Goal: Task Accomplishment & Management: Complete application form

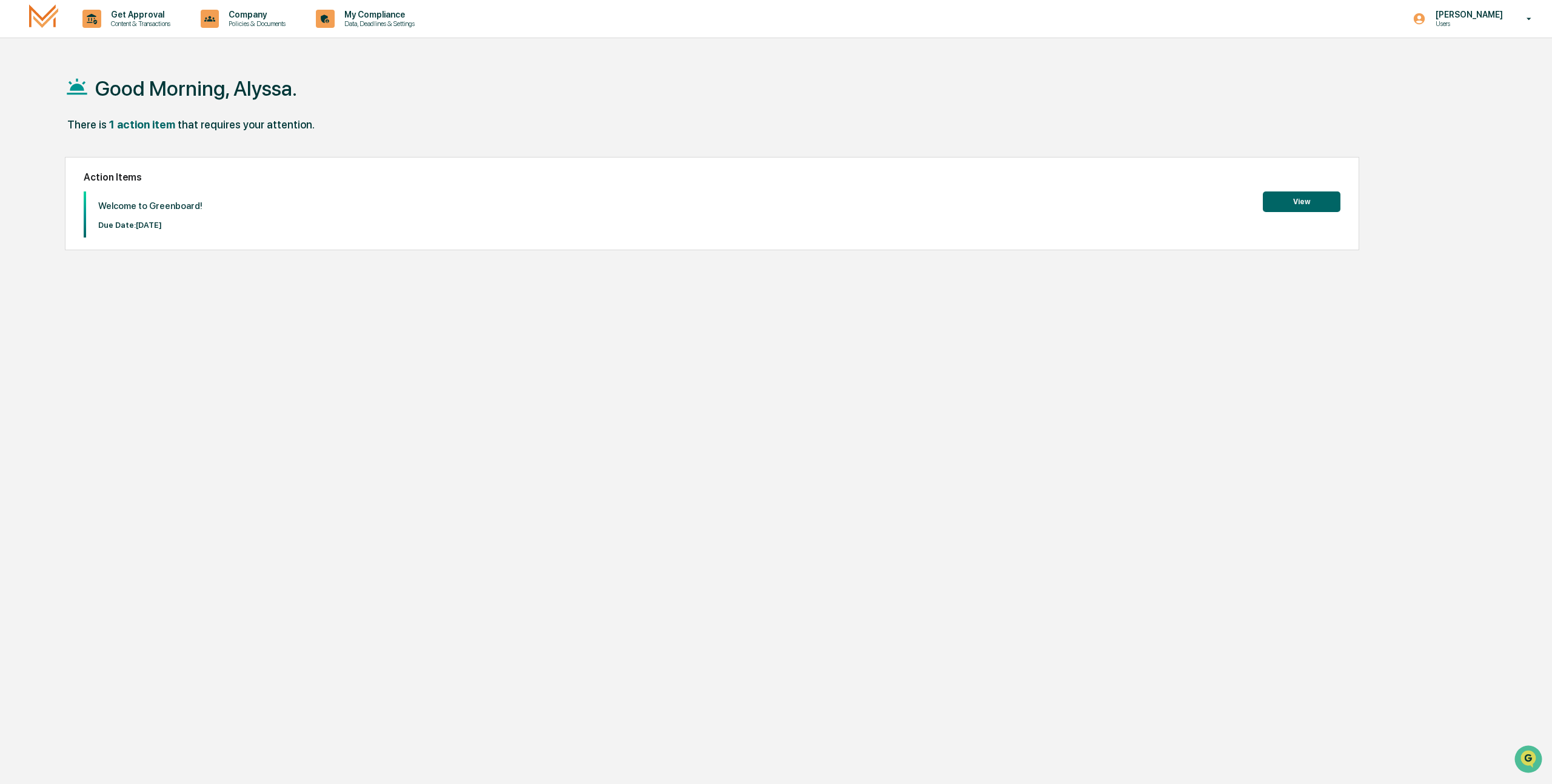
click at [1251, 211] on div "Welcome to Greenboard! Due Date: [DATE] View" at bounding box center [712, 214] width 1257 height 46
click at [1286, 206] on button "View" at bounding box center [1302, 201] width 78 height 20
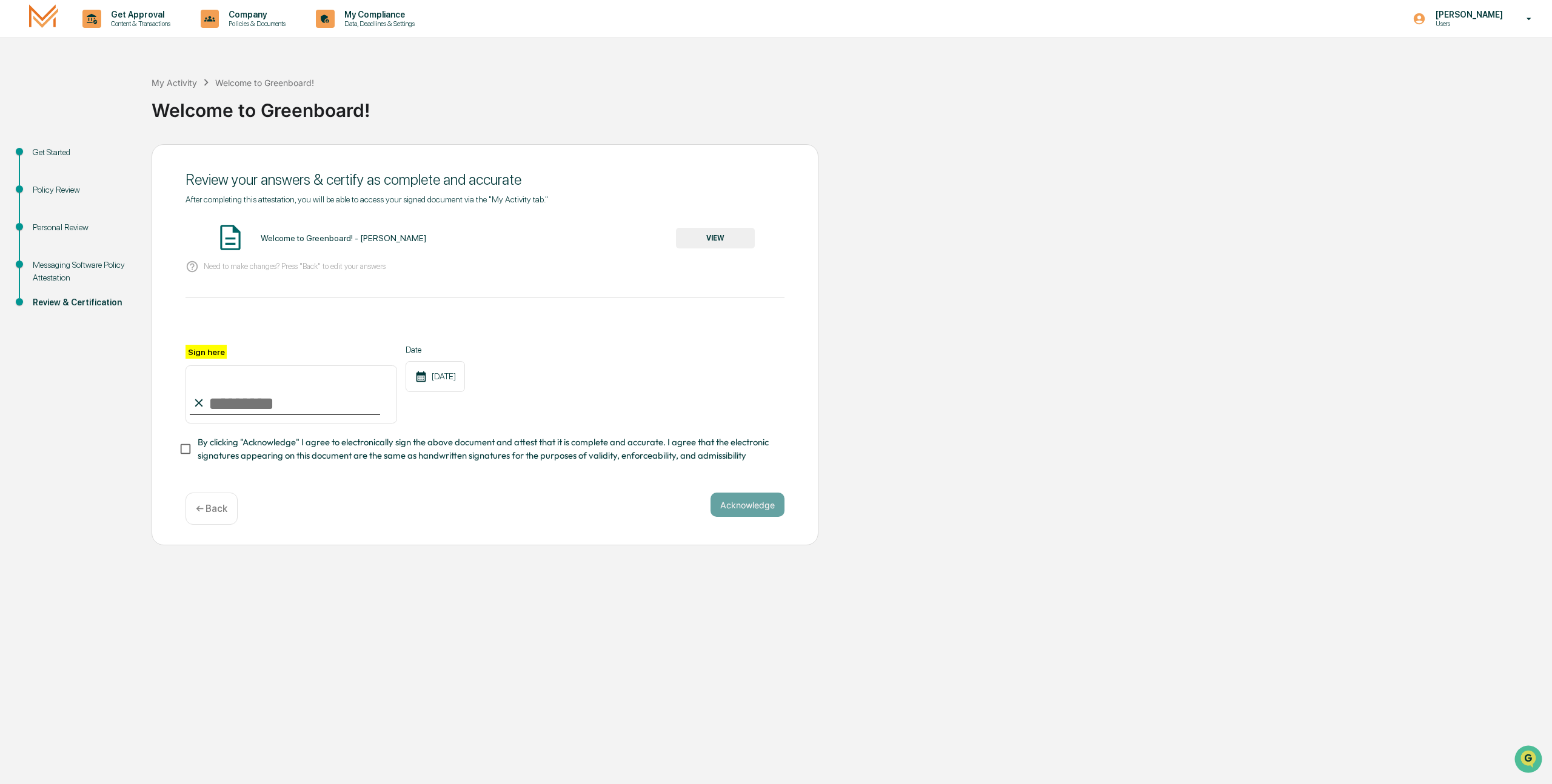
click at [61, 152] on div "Get Started" at bounding box center [82, 152] width 99 height 13
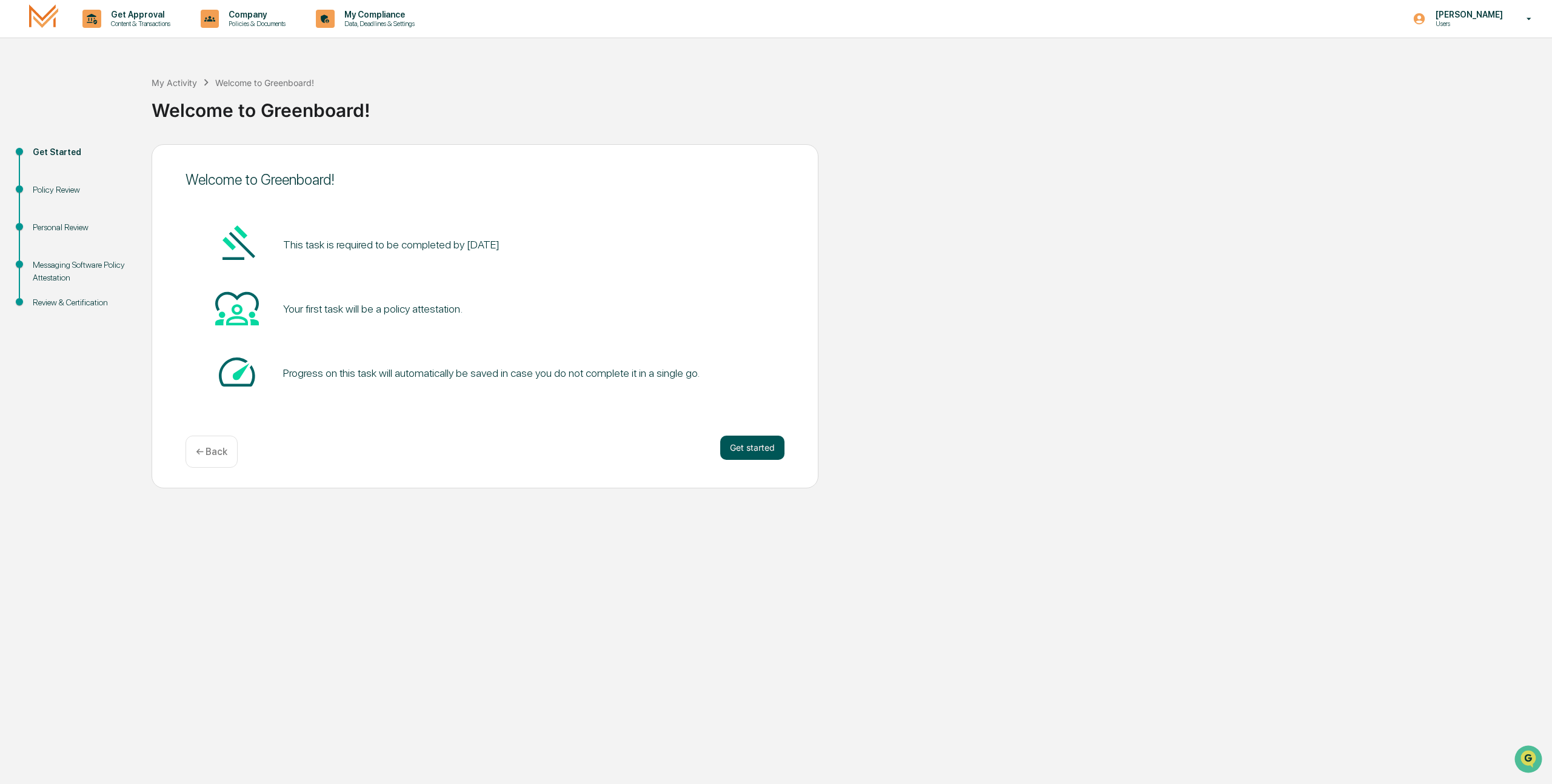
click at [724, 448] on button "Get started" at bounding box center [752, 448] width 64 height 24
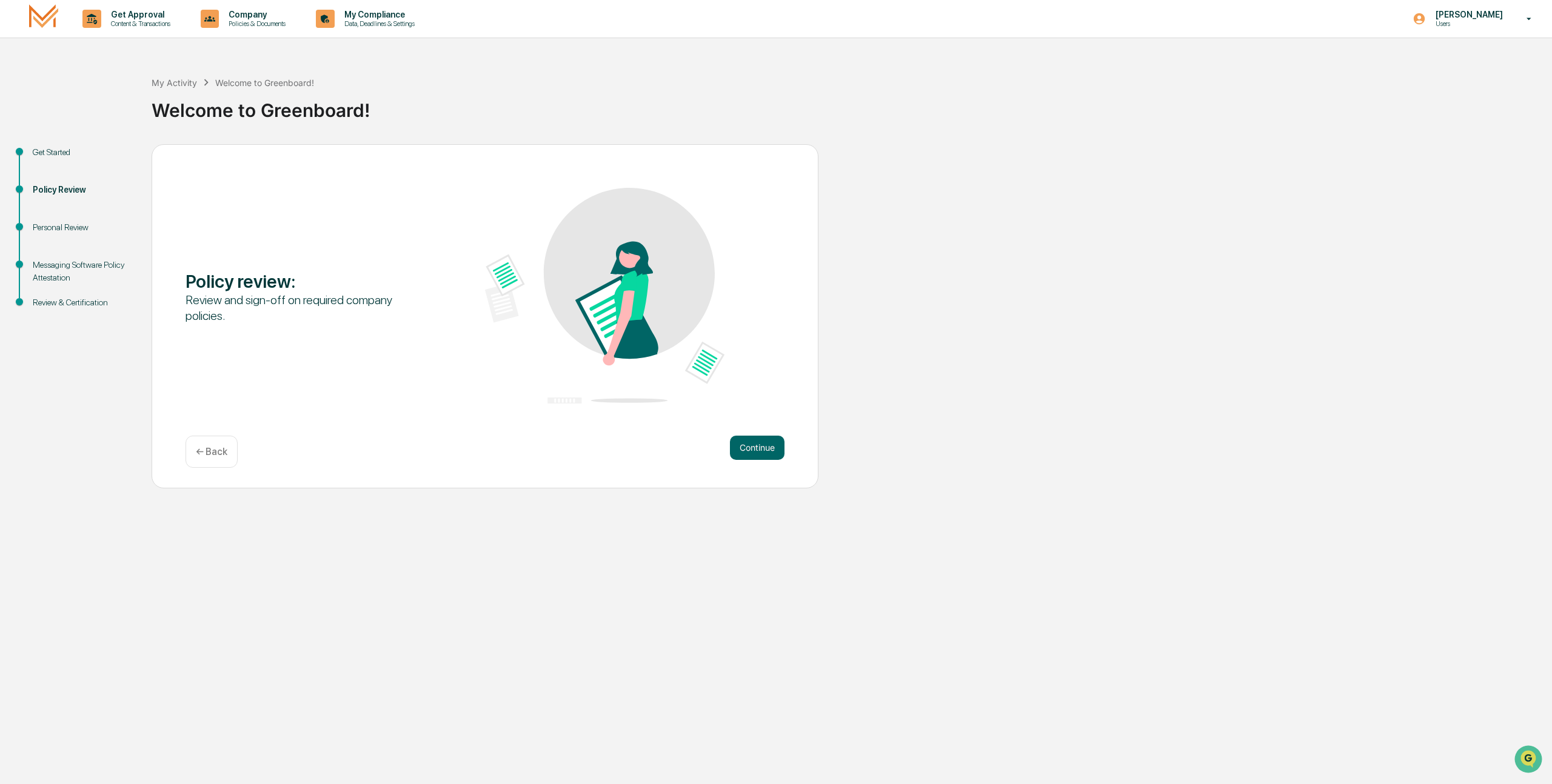
click at [724, 448] on div "Continue ← Back" at bounding box center [485, 452] width 599 height 32
click at [759, 448] on button "Continue" at bounding box center [757, 448] width 54 height 24
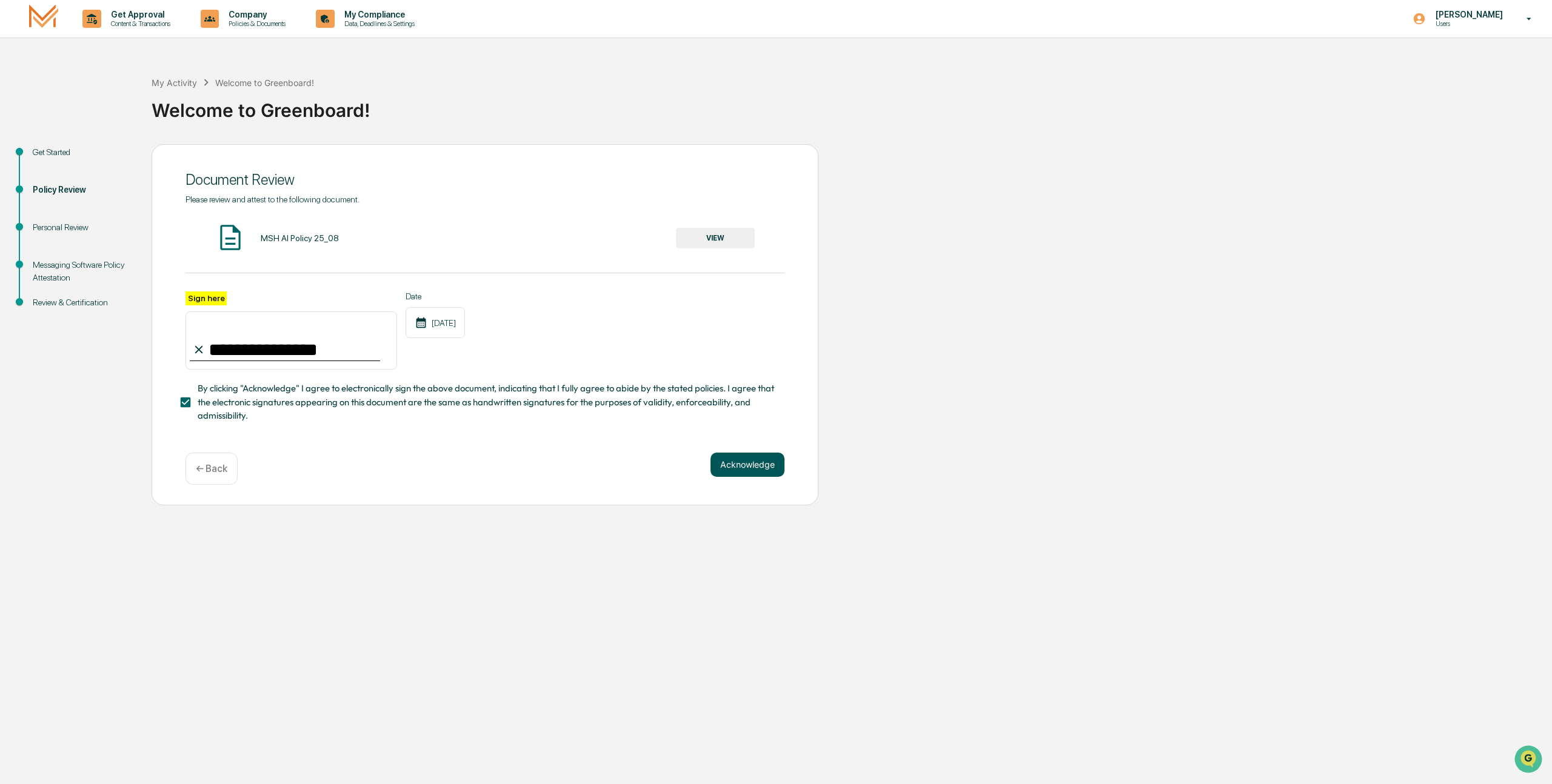
click at [743, 467] on button "Acknowledge" at bounding box center [748, 464] width 74 height 24
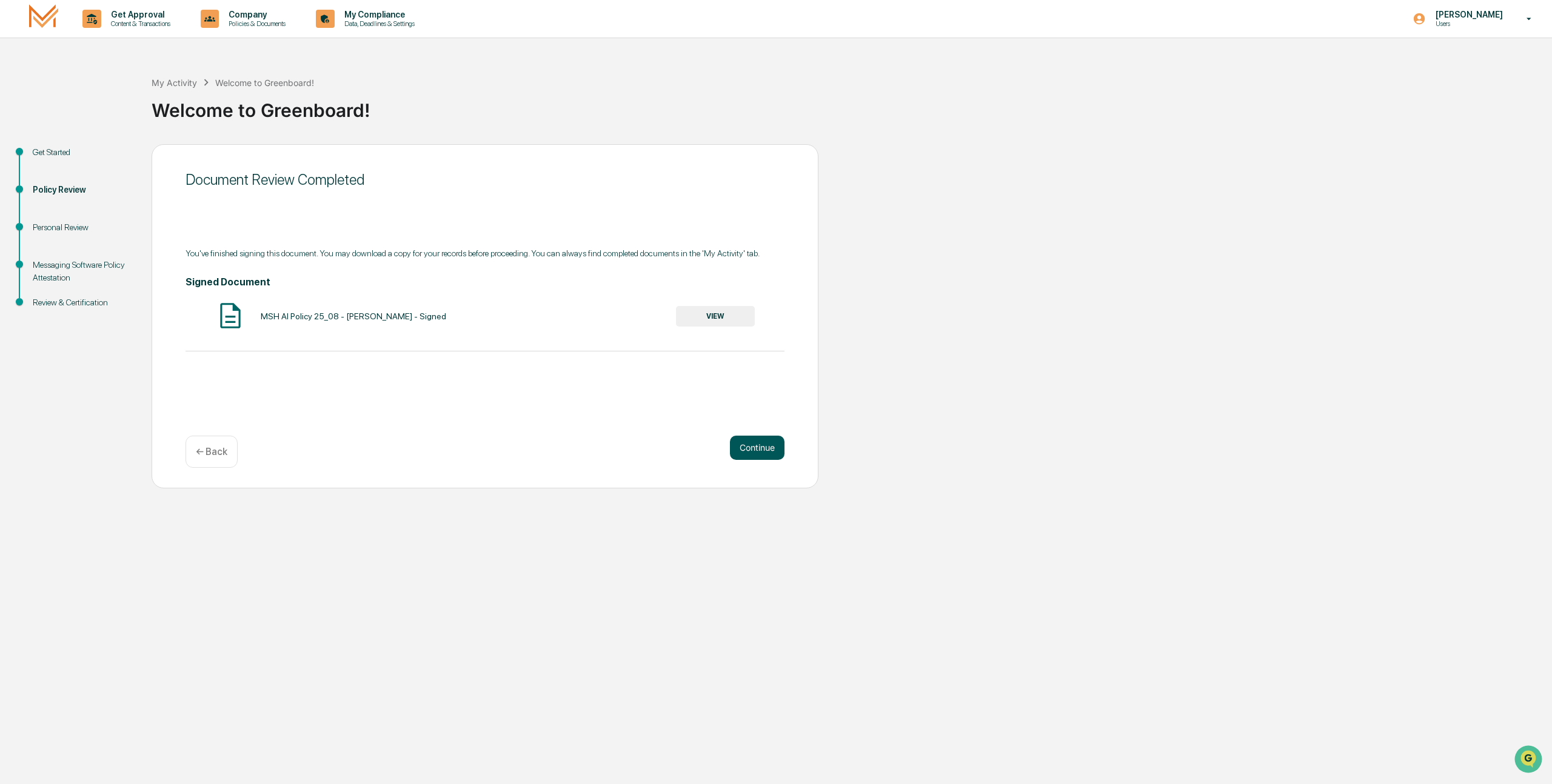
click at [760, 456] on button "Continue" at bounding box center [757, 448] width 54 height 24
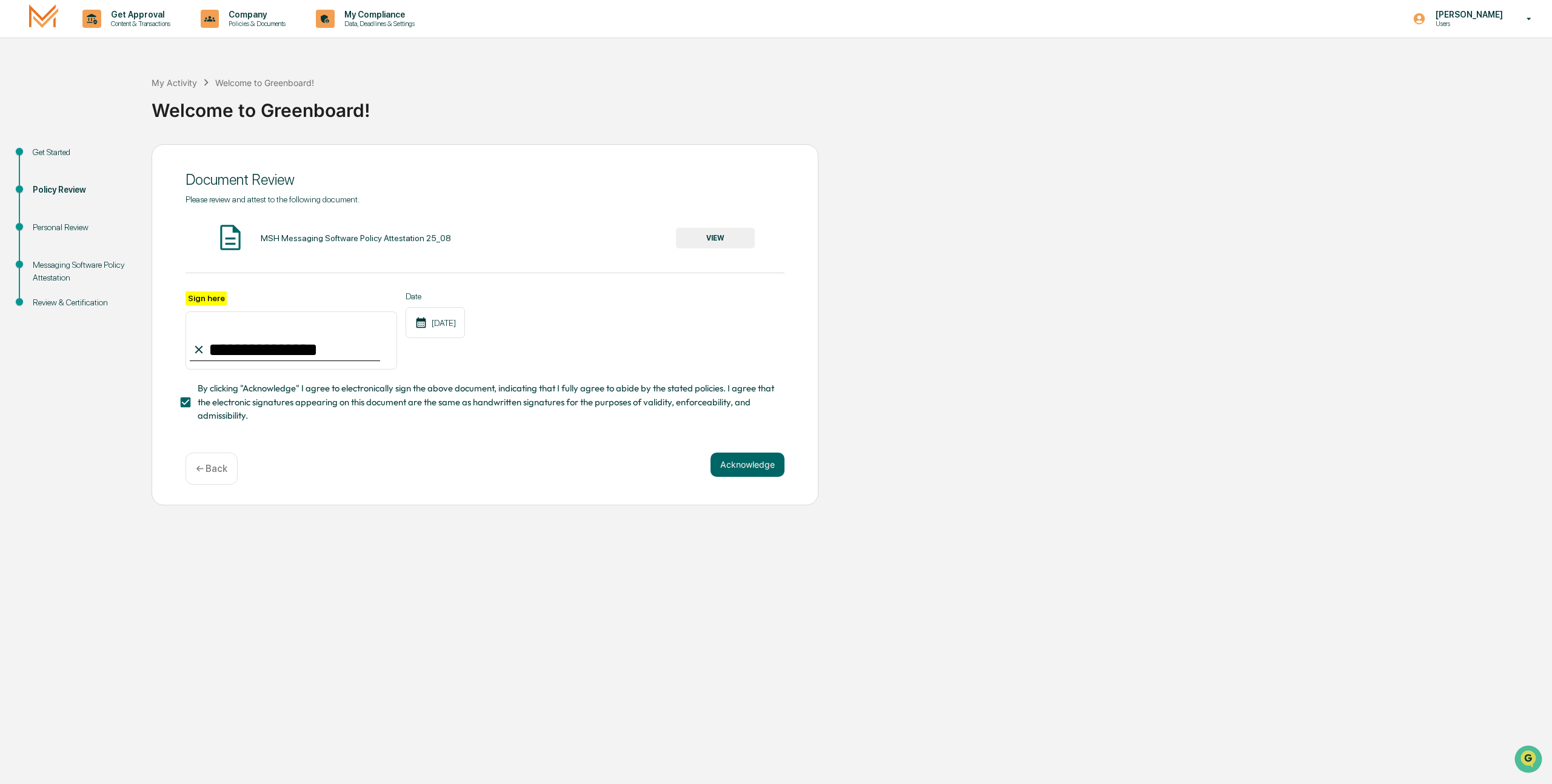
click at [760, 456] on button "Acknowledge" at bounding box center [748, 464] width 74 height 24
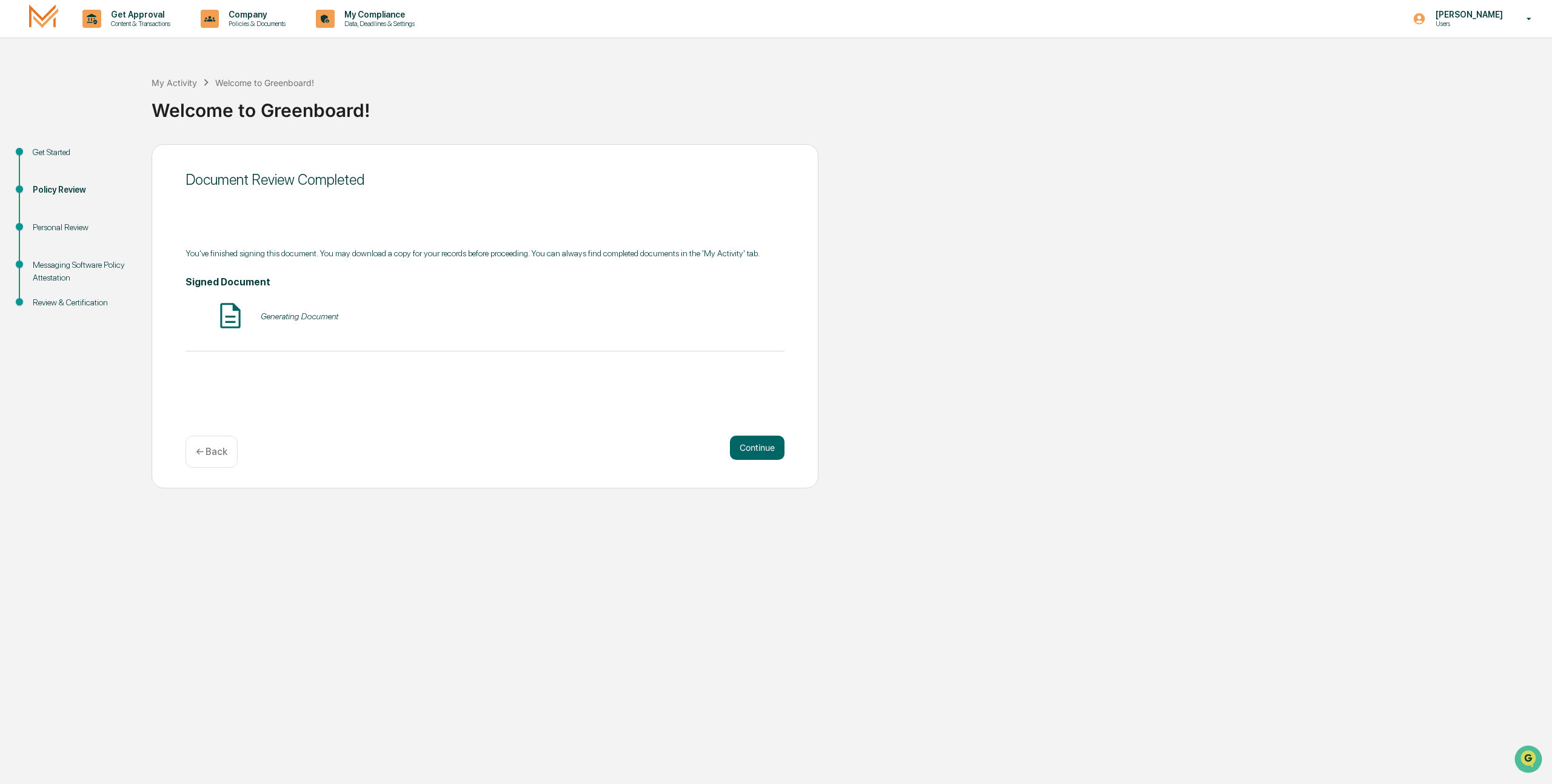
click at [760, 456] on button "Continue" at bounding box center [757, 448] width 54 height 24
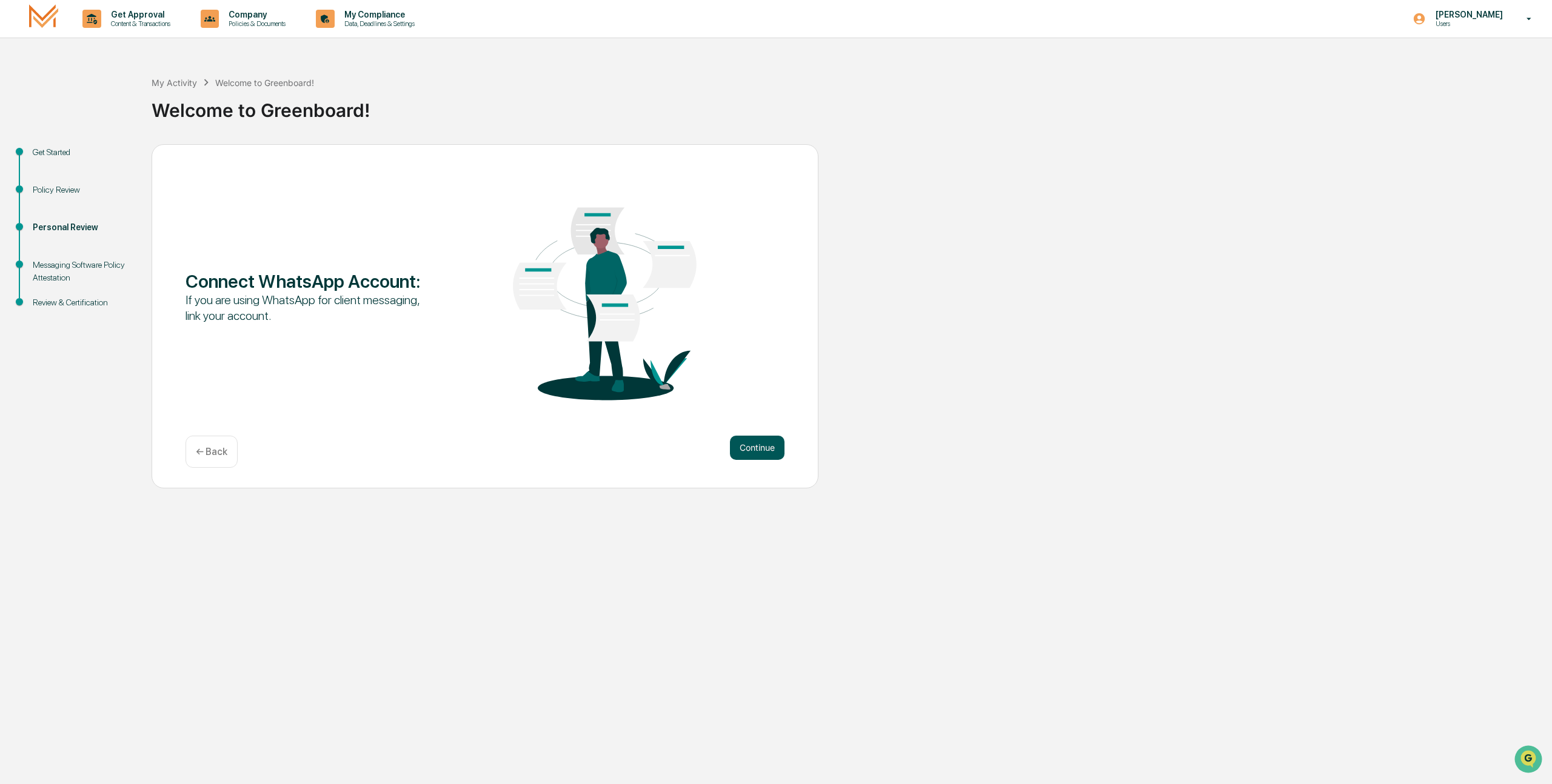
click at [776, 441] on button "Continue" at bounding box center [757, 448] width 54 height 24
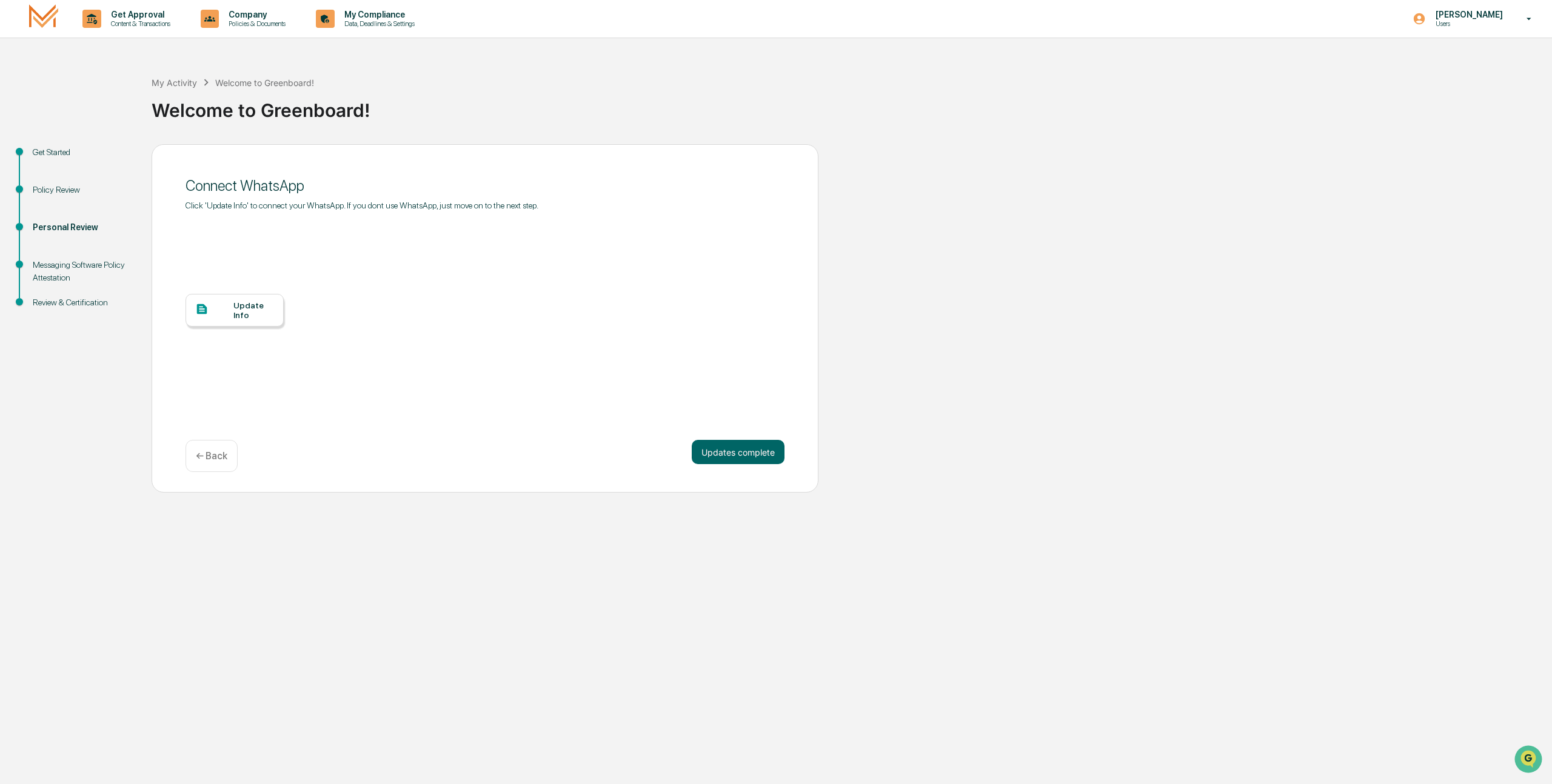
click at [776, 441] on button "Updates complete" at bounding box center [738, 452] width 93 height 24
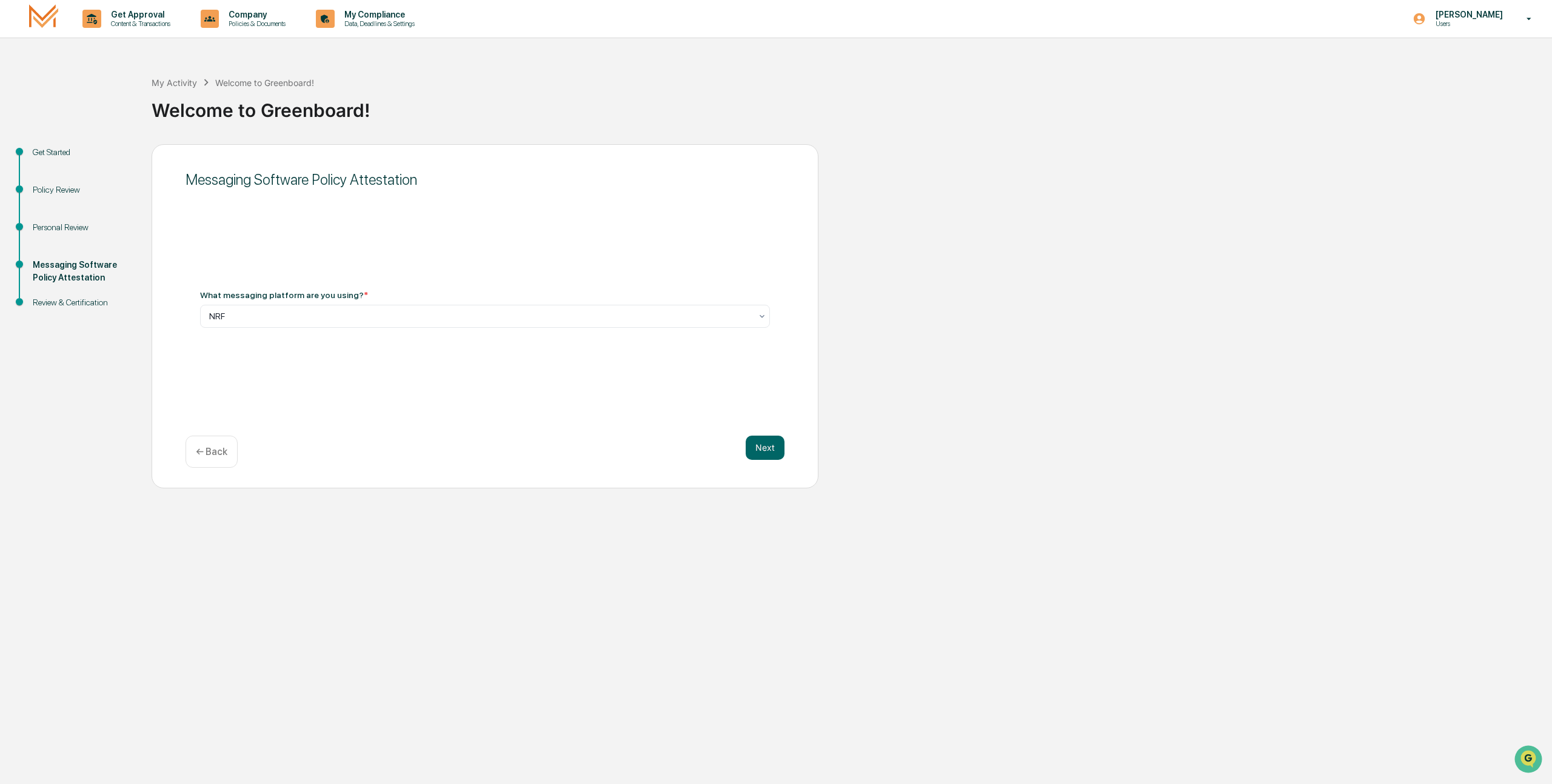
click at [776, 441] on button "Next" at bounding box center [765, 448] width 39 height 24
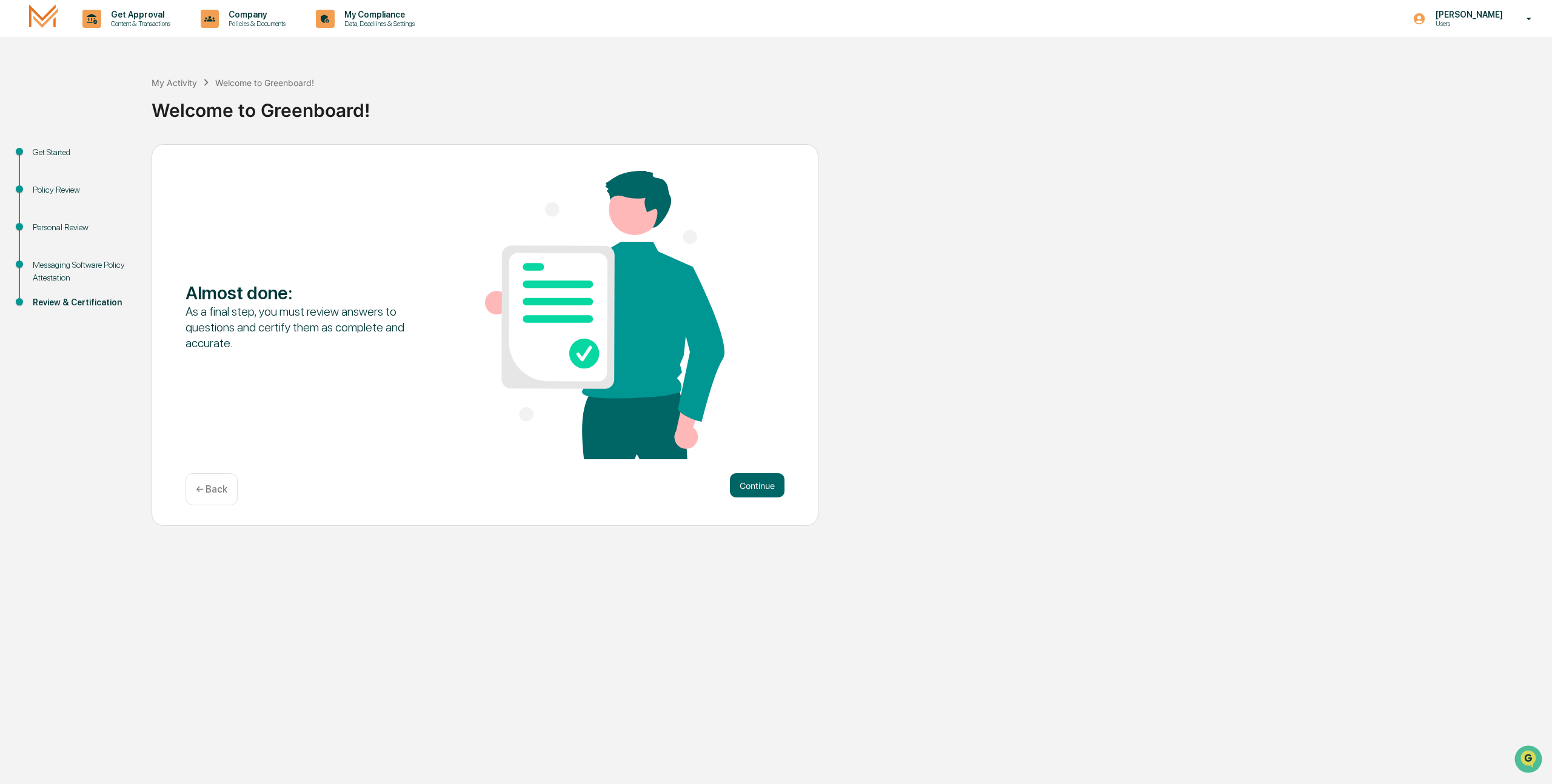
click at [723, 467] on div "Almost done : As a final step, you must review answers to questions and certify…" at bounding box center [485, 335] width 667 height 382
click at [743, 478] on button "Continue" at bounding box center [757, 485] width 54 height 24
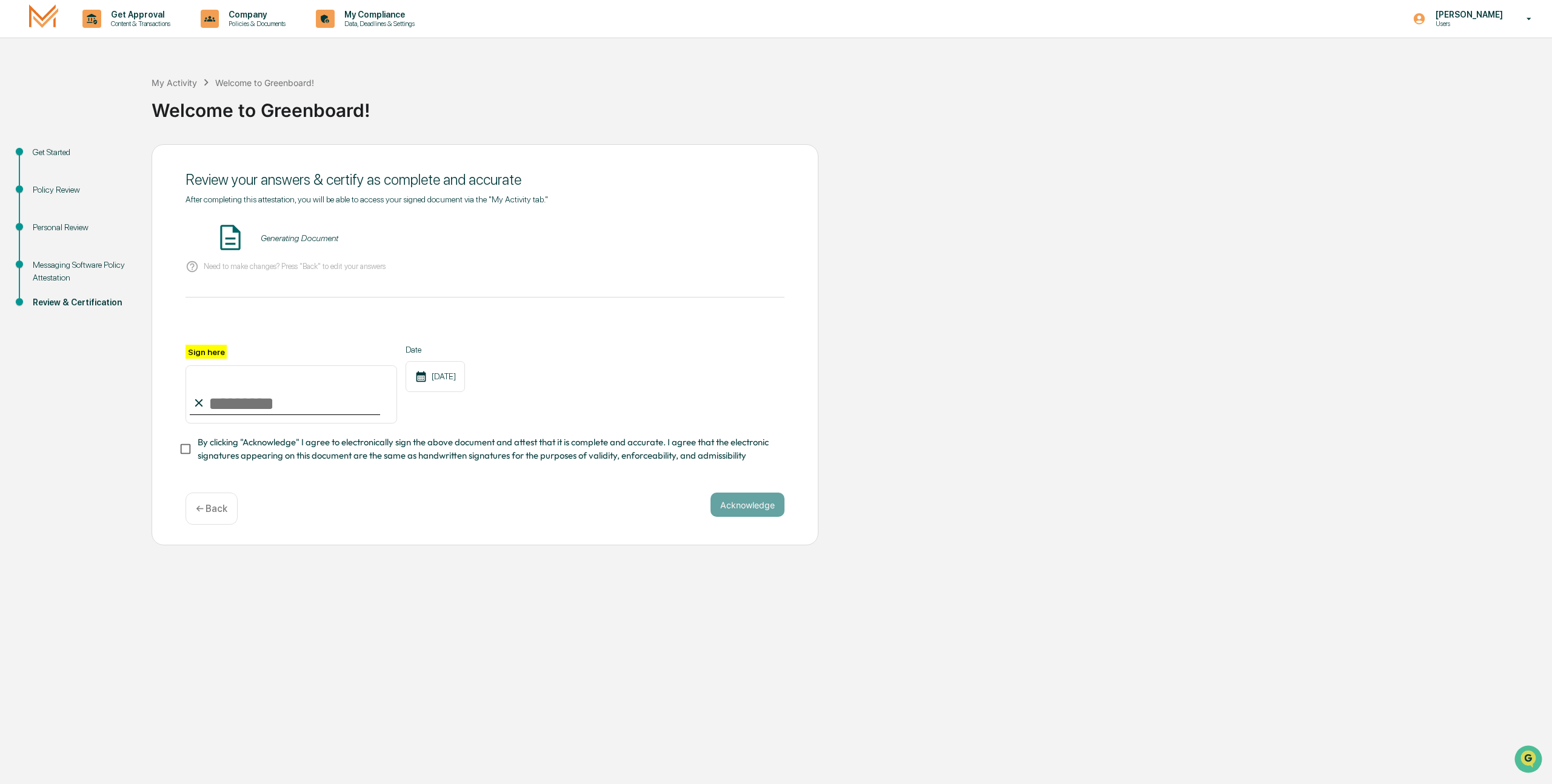
click at [743, 478] on div "After completing this attestation, you will be able to access your signed docum…" at bounding box center [485, 338] width 599 height 286
click at [327, 415] on input "Sign here" at bounding box center [291, 394] width 212 height 58
type input "**********"
click at [724, 498] on button "Acknowledge" at bounding box center [748, 504] width 74 height 24
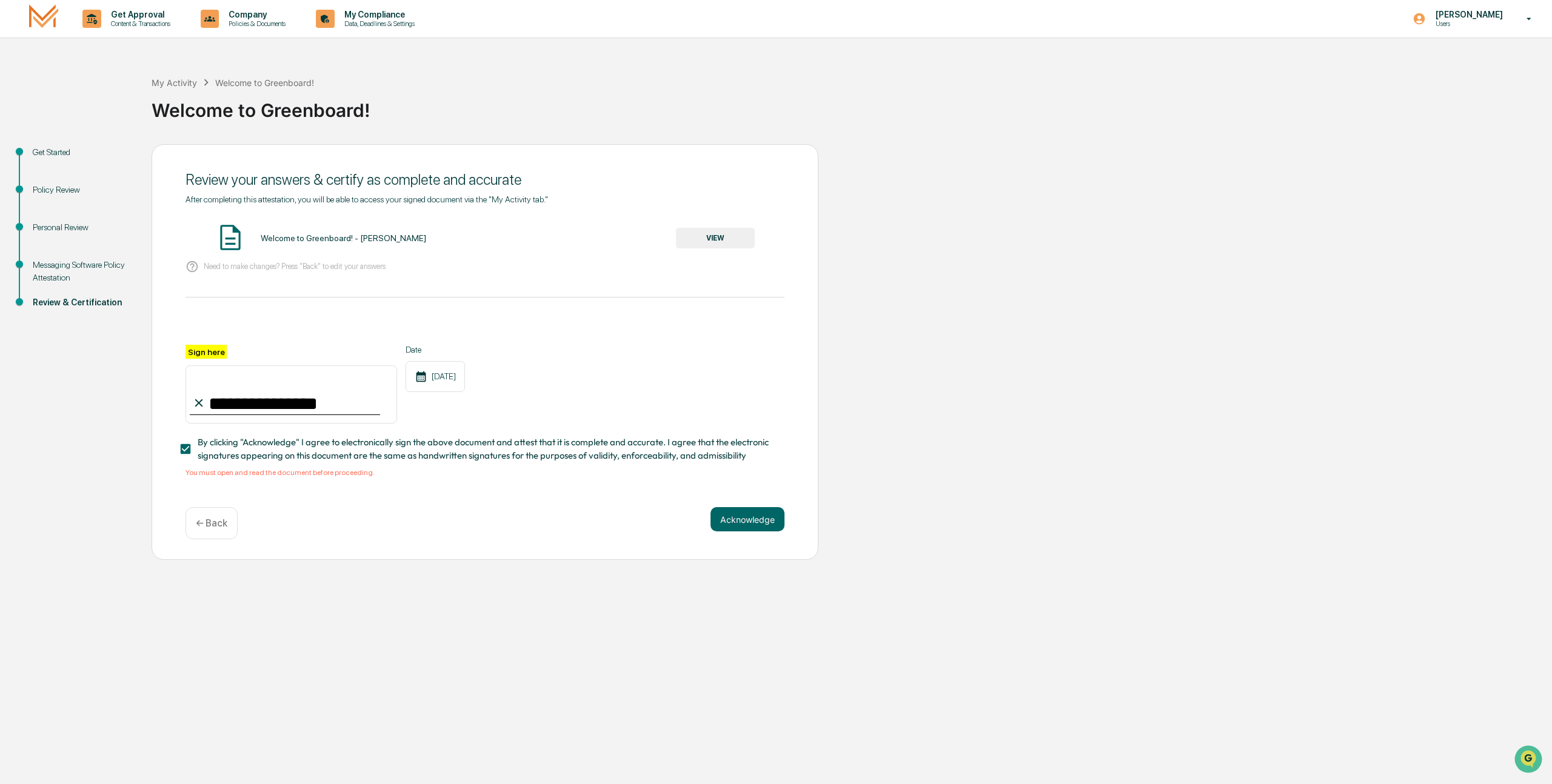
click at [734, 244] on button "VIEW" at bounding box center [716, 238] width 79 height 20
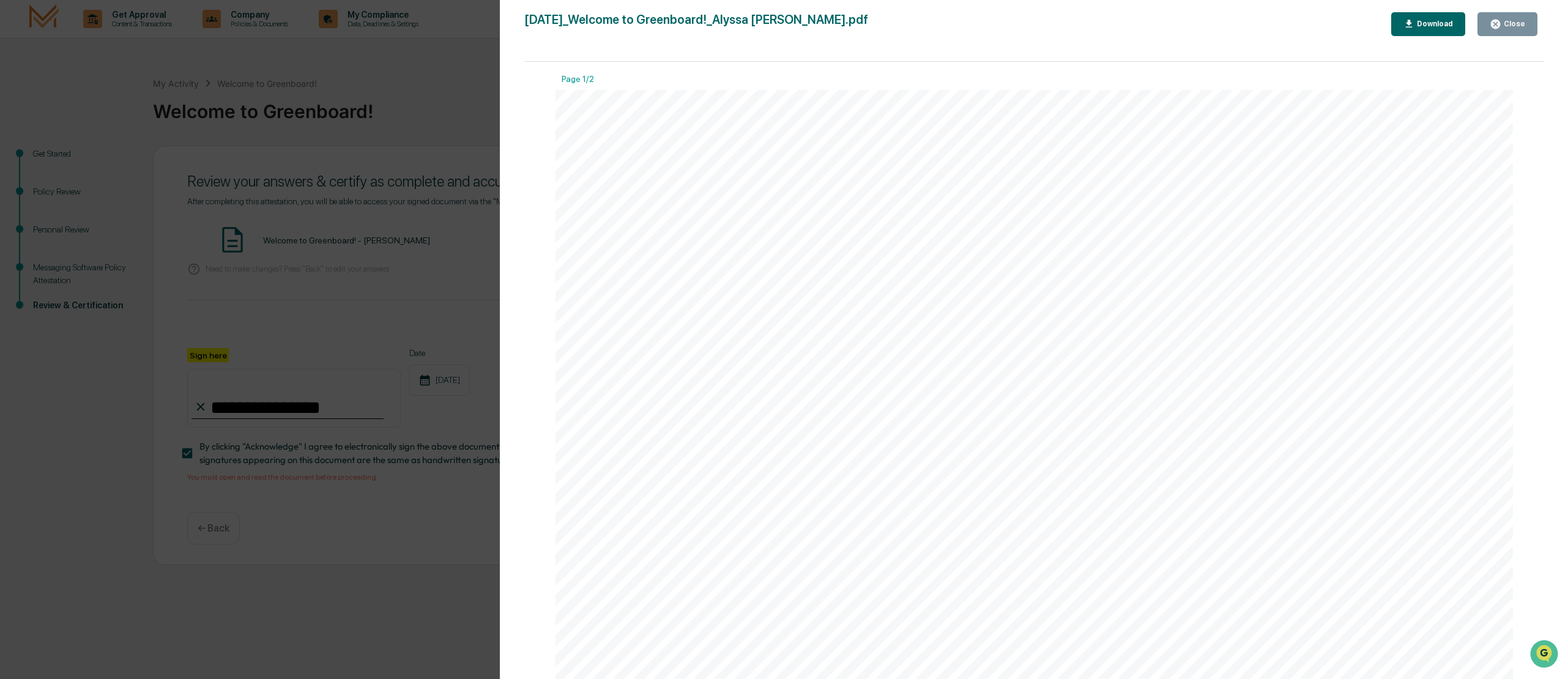
click at [1508, 19] on div "Close" at bounding box center [1513, 24] width 24 height 9
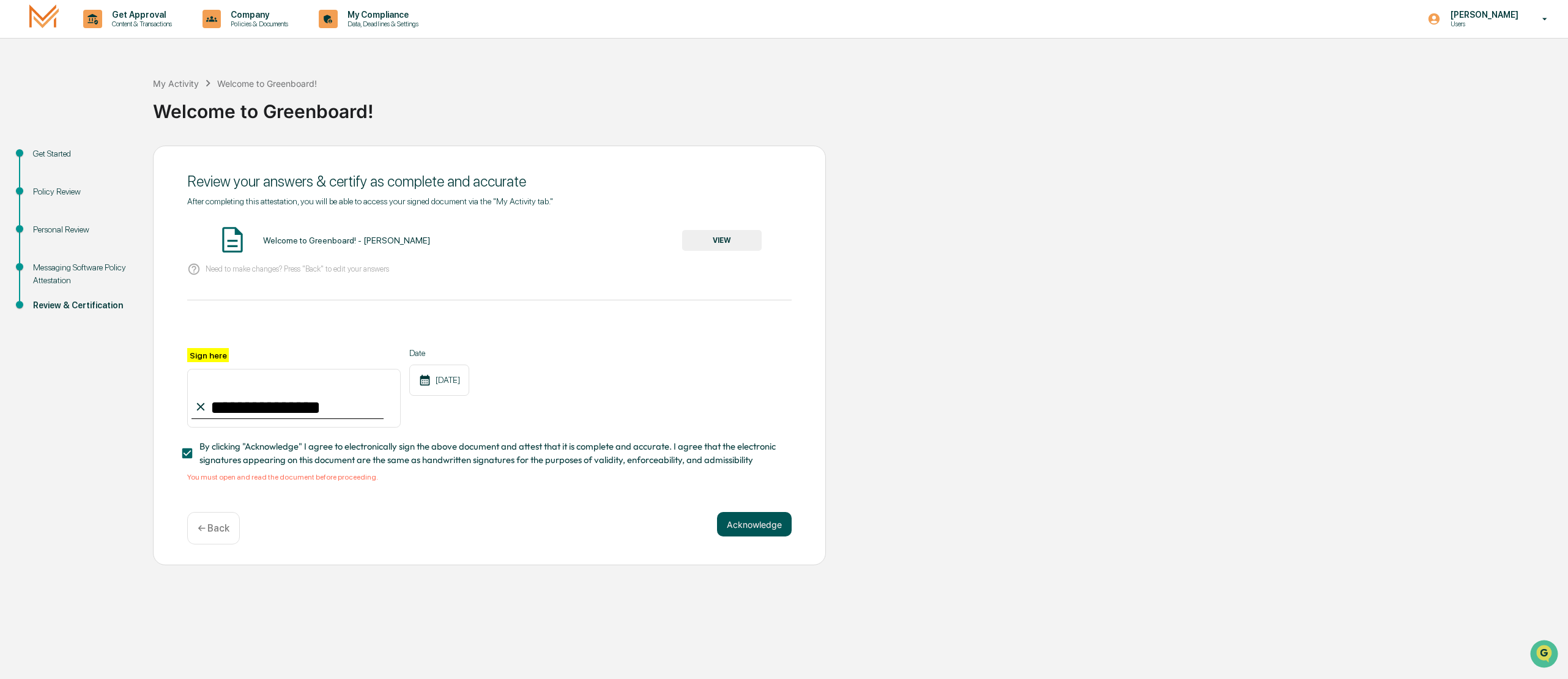
click at [768, 528] on button "Acknowledge" at bounding box center [755, 524] width 75 height 24
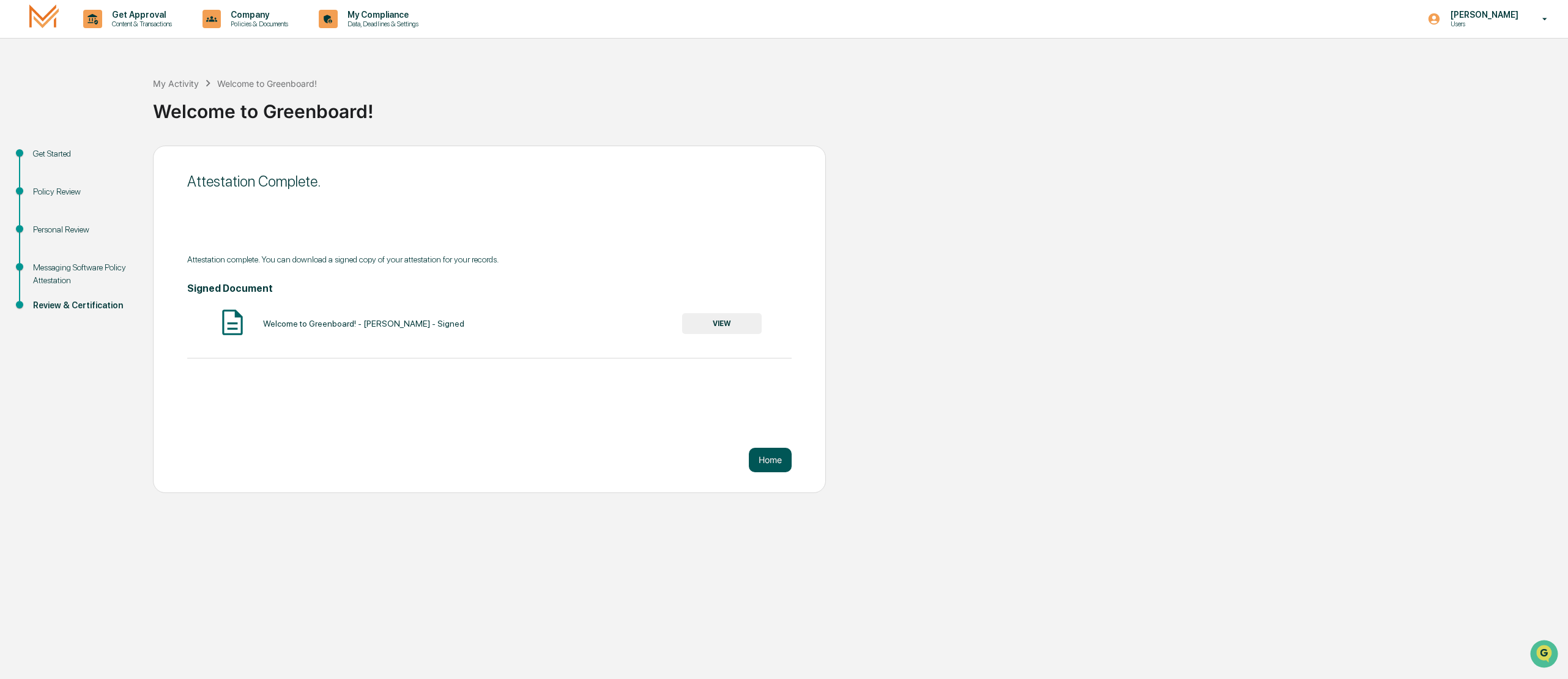
click at [773, 455] on button "Home" at bounding box center [770, 460] width 43 height 24
